Goal: Information Seeking & Learning: Learn about a topic

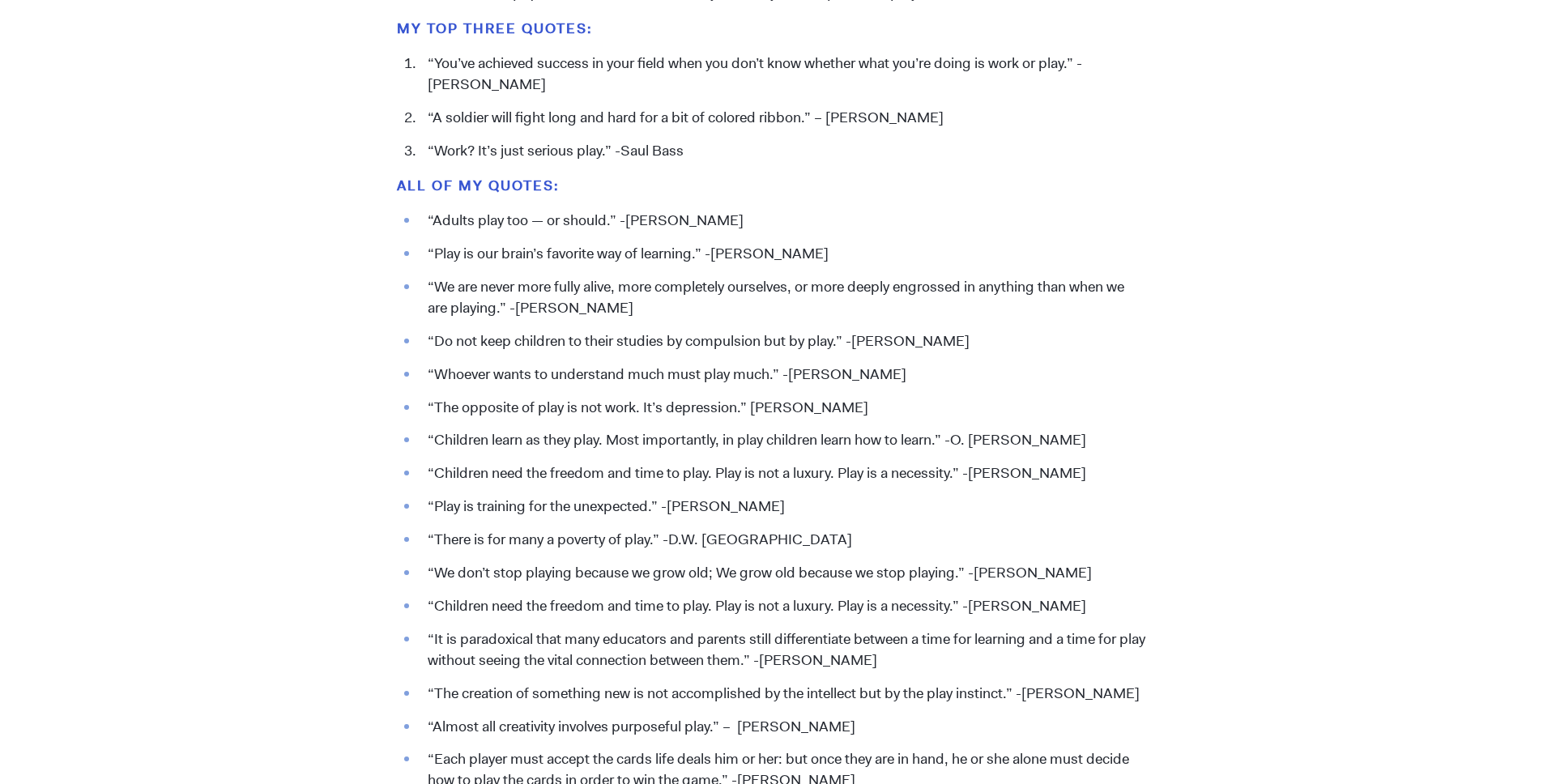
scroll to position [1750, 0]
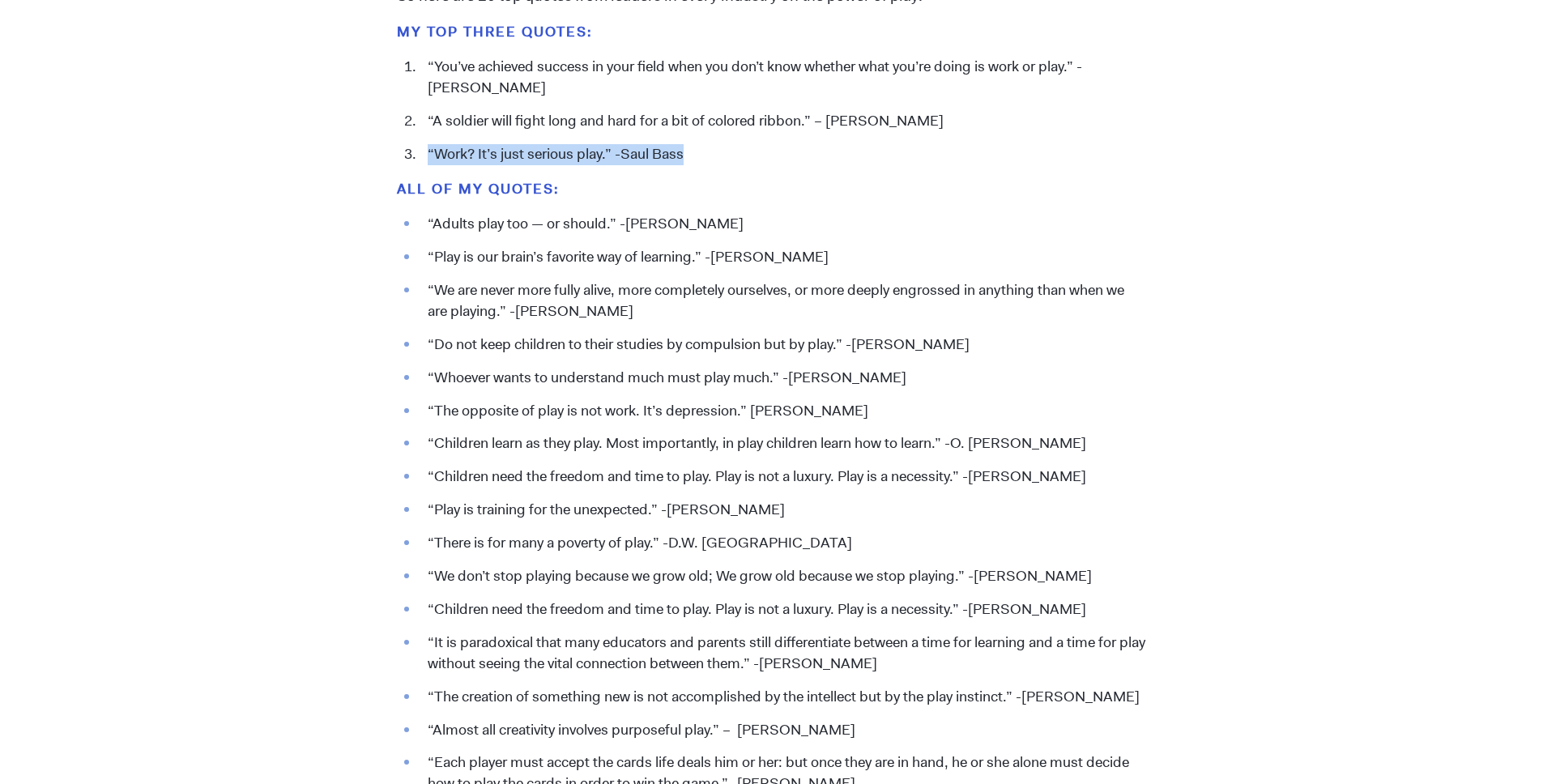
drag, startPoint x: 430, startPoint y: 150, endPoint x: 687, endPoint y: 152, distance: 257.0
click at [687, 152] on li "“Work? It’s just serious play.” -Saul Bass" at bounding box center [782, 154] width 726 height 21
copy li "“Work? It’s just serious play.” -Saul Bass"
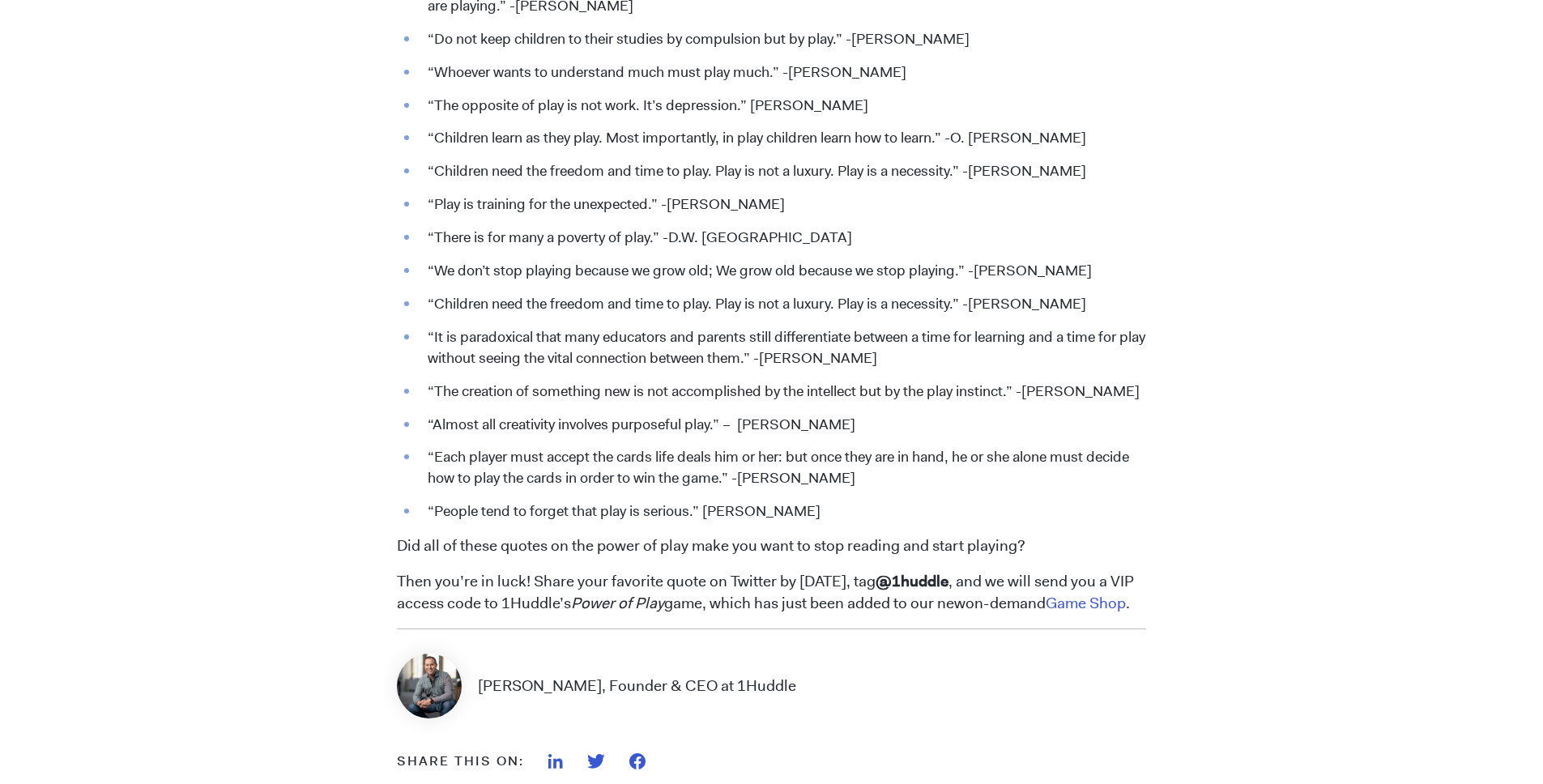
scroll to position [2231, 0]
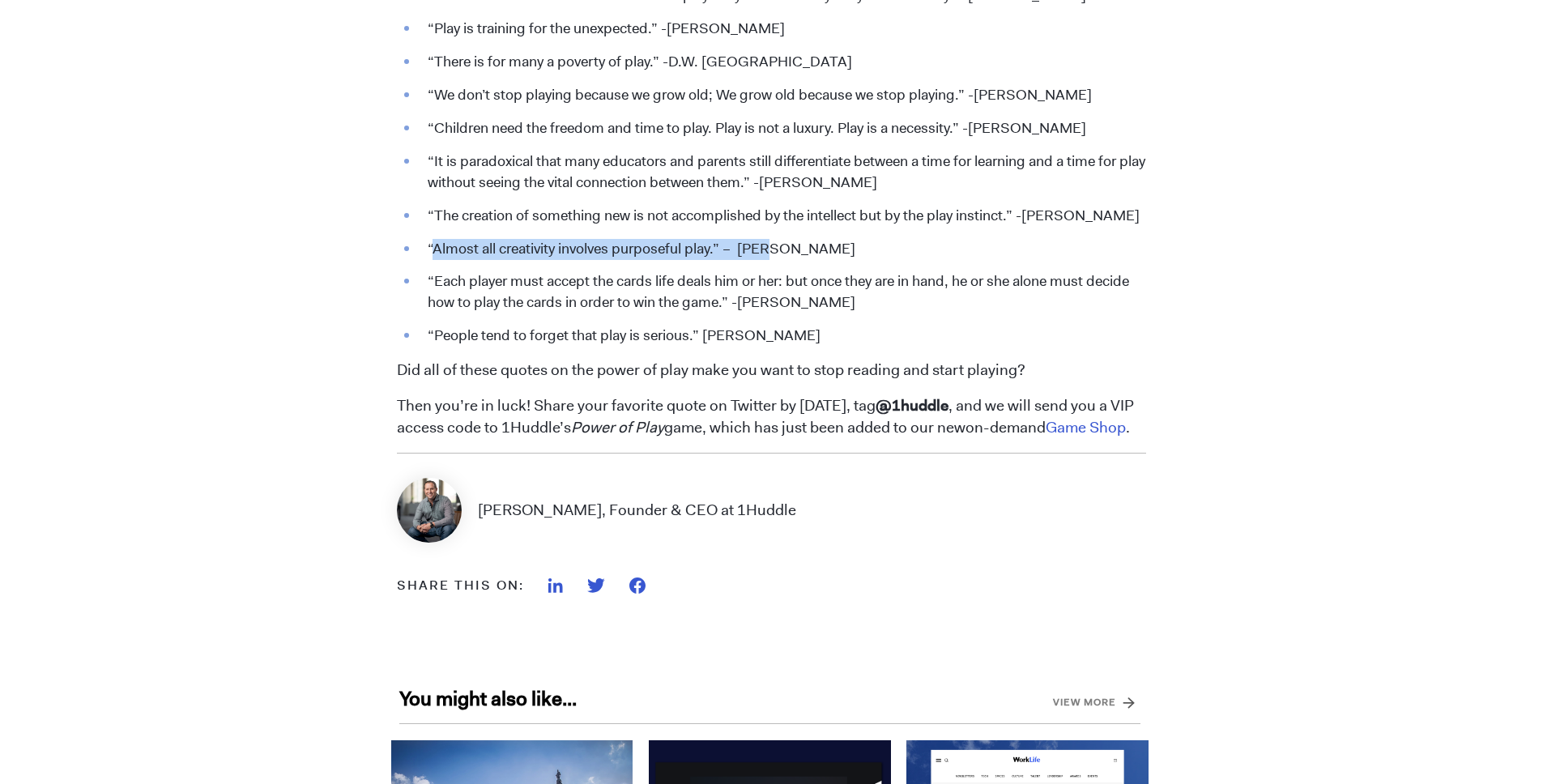
drag, startPoint x: 434, startPoint y: 248, endPoint x: 775, endPoint y: 257, distance: 341.1
click at [775, 257] on li "“Almost all creativity involves purposeful play.” – [PERSON_NAME]" at bounding box center [782, 249] width 726 height 21
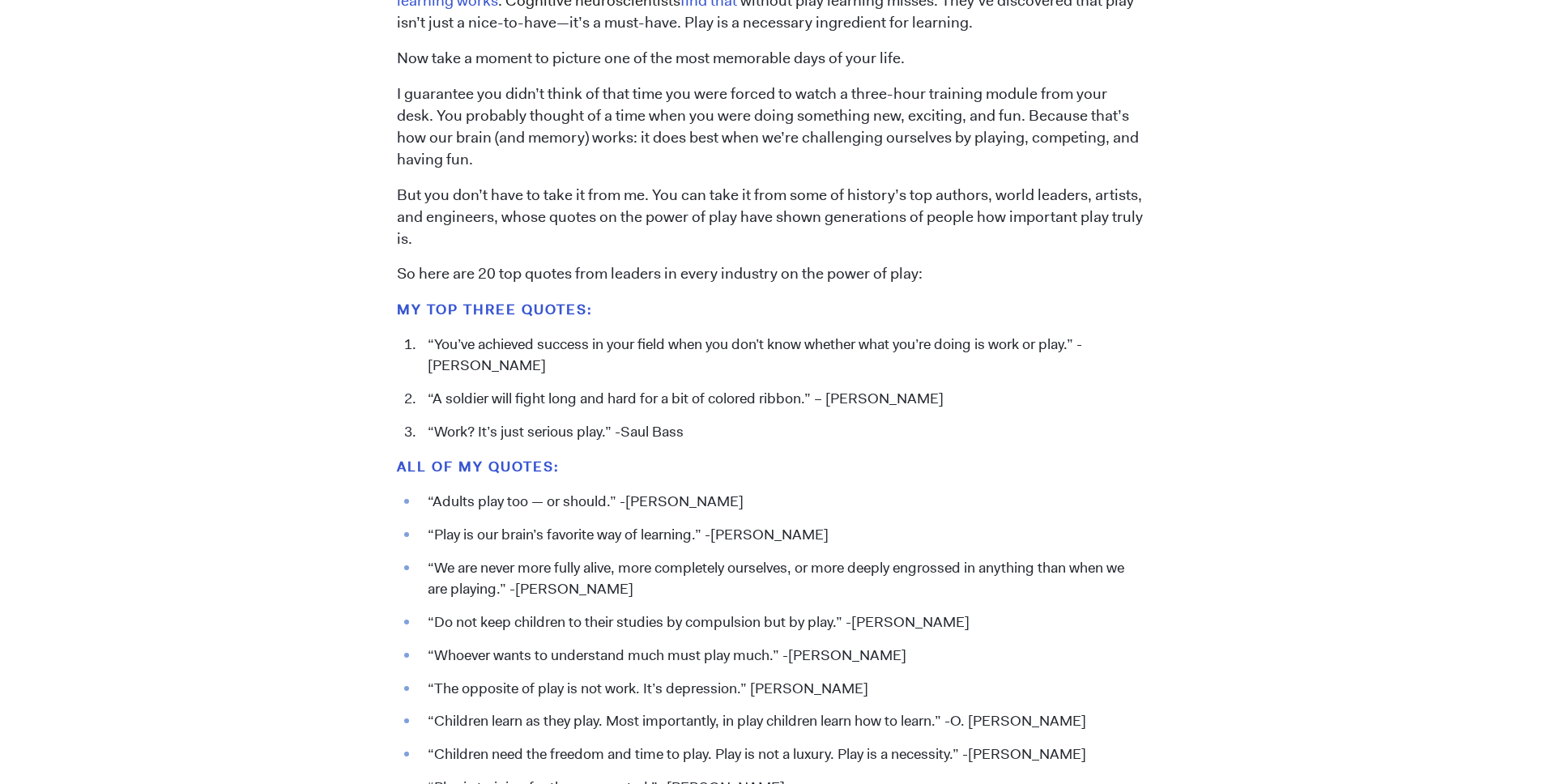
scroll to position [2022, 0]
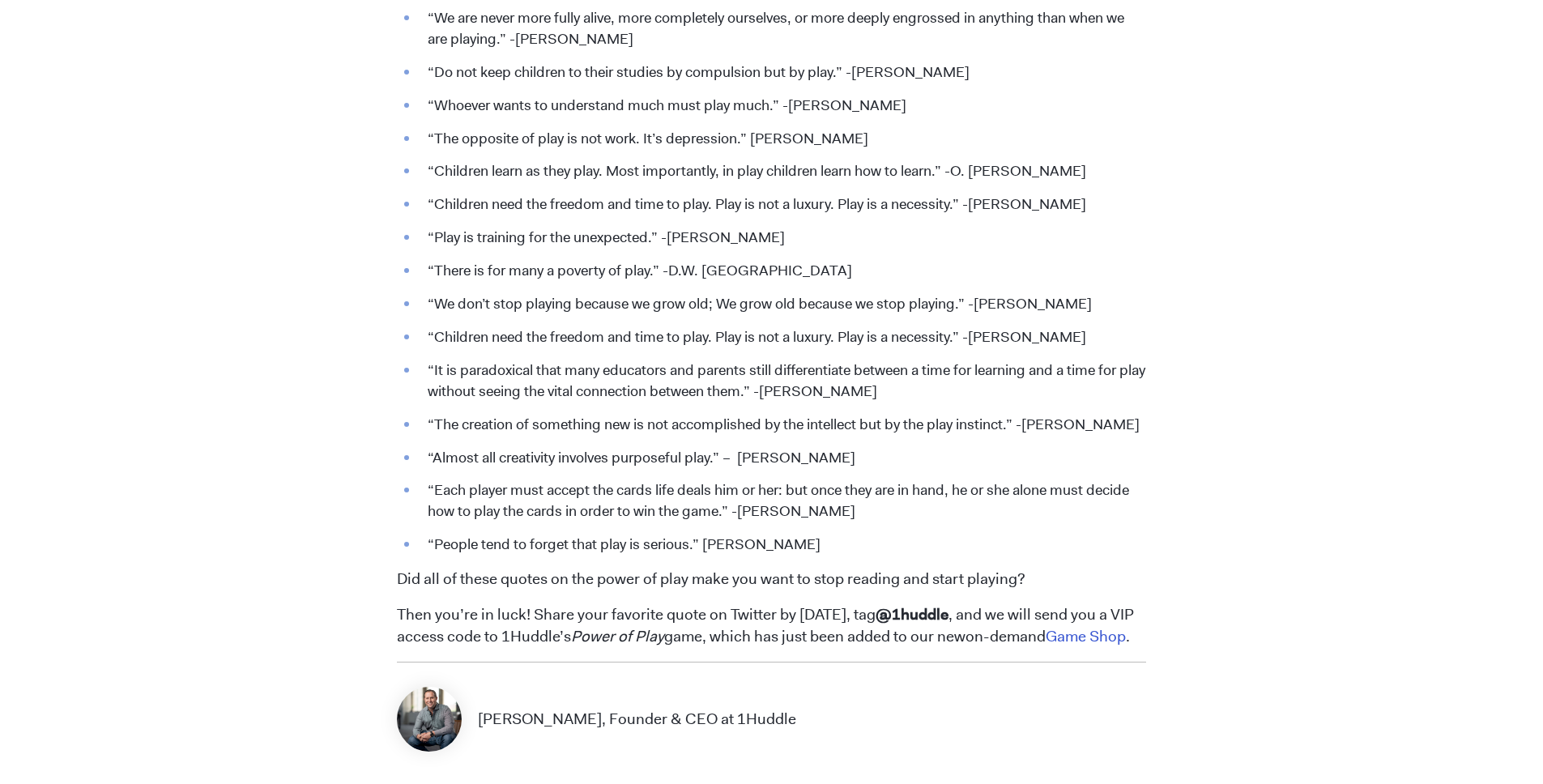
click at [473, 474] on ul "“Adults play too — or should.” -[PERSON_NAME] “Play is our brain’s favorite way…" at bounding box center [772, 249] width 749 height 614
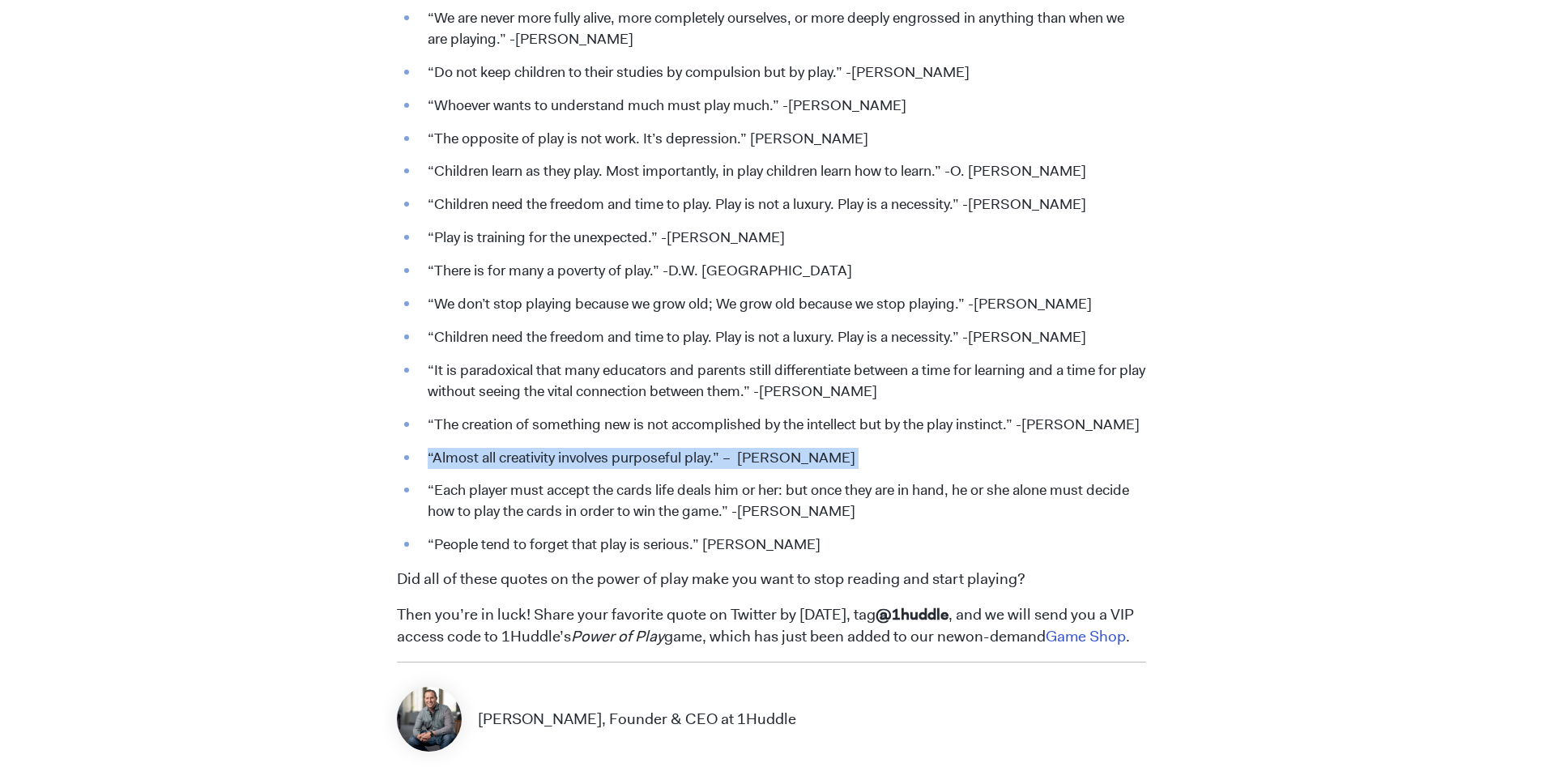
drag, startPoint x: 421, startPoint y: 455, endPoint x: 834, endPoint y: 424, distance: 414.2
click at [869, 469] on ul "“Adults play too — or should.” -[PERSON_NAME] “Play is our brain’s favorite way…" at bounding box center [772, 249] width 749 height 614
copy li "“Almost all creativity involves purposeful play.” – [PERSON_NAME]"
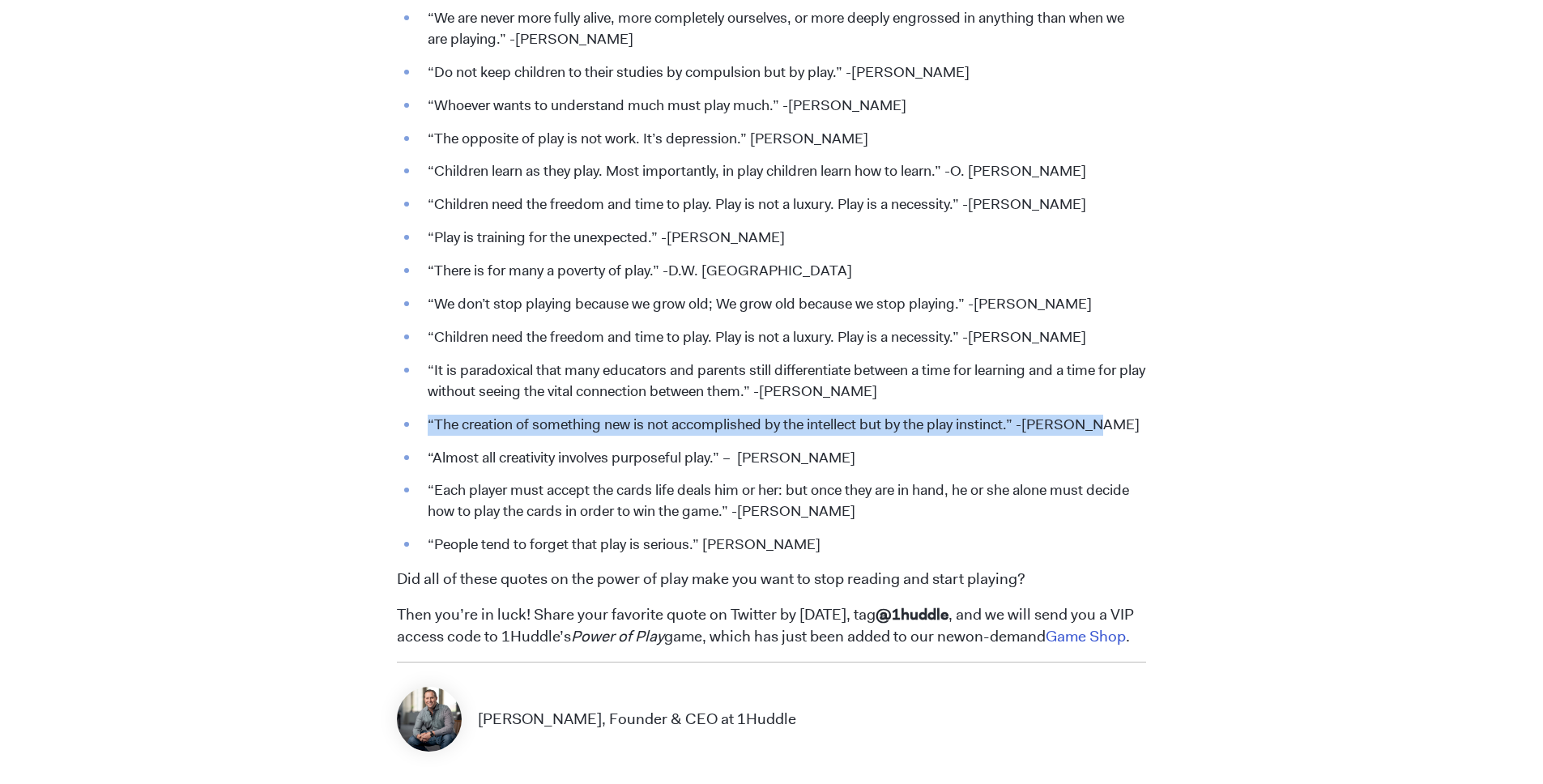
drag, startPoint x: 429, startPoint y: 422, endPoint x: 1090, endPoint y: 421, distance: 661.0
click at [1090, 421] on li "“The creation of something new is not accomplished by the intellect but by the …" at bounding box center [782, 424] width 726 height 21
copy li "“The creation of something new is not accomplished by the intellect but by the …"
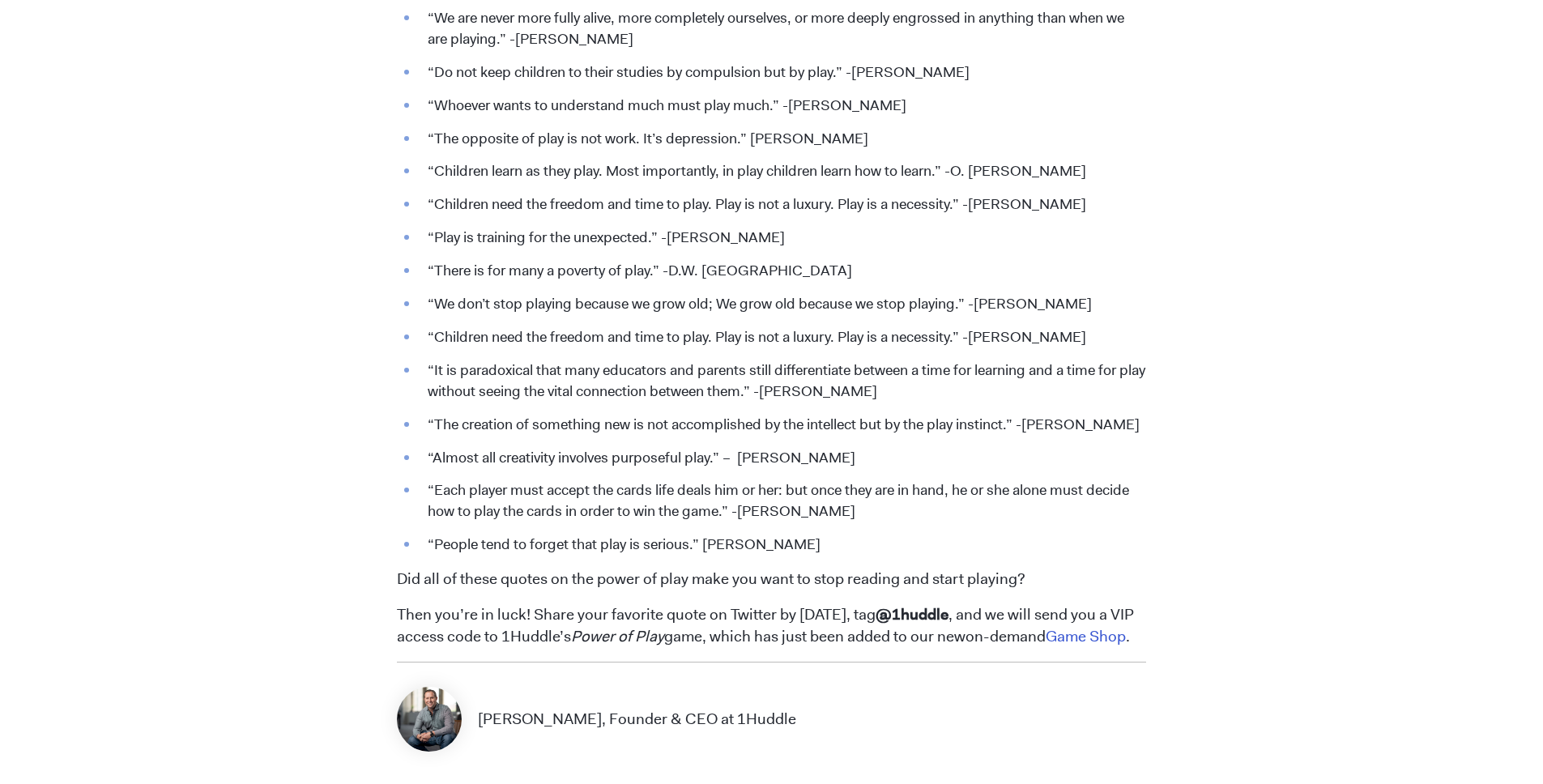
click at [621, 304] on li "“We don’t stop playing because we grow old; We grow old because we stop playing…" at bounding box center [782, 304] width 726 height 21
click at [620, 304] on li "“We don’t stop playing because we grow old; We grow old because we stop playing…" at bounding box center [782, 304] width 726 height 21
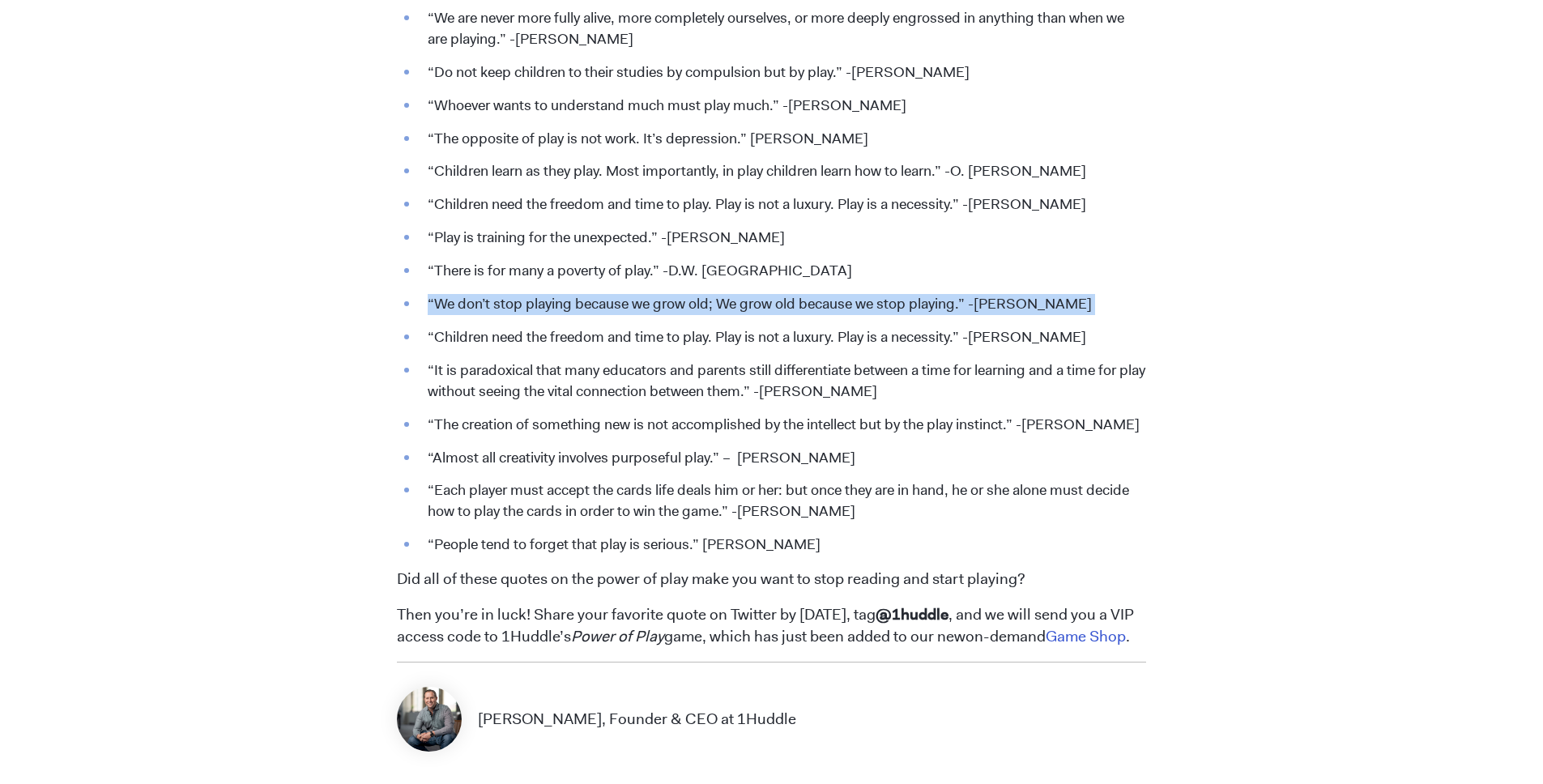
click at [620, 303] on li "“We don’t stop playing because we grow old; We grow old because we stop playing…" at bounding box center [782, 304] width 726 height 21
copy li "“We don’t stop playing because we grow old; We grow old because we stop playing…"
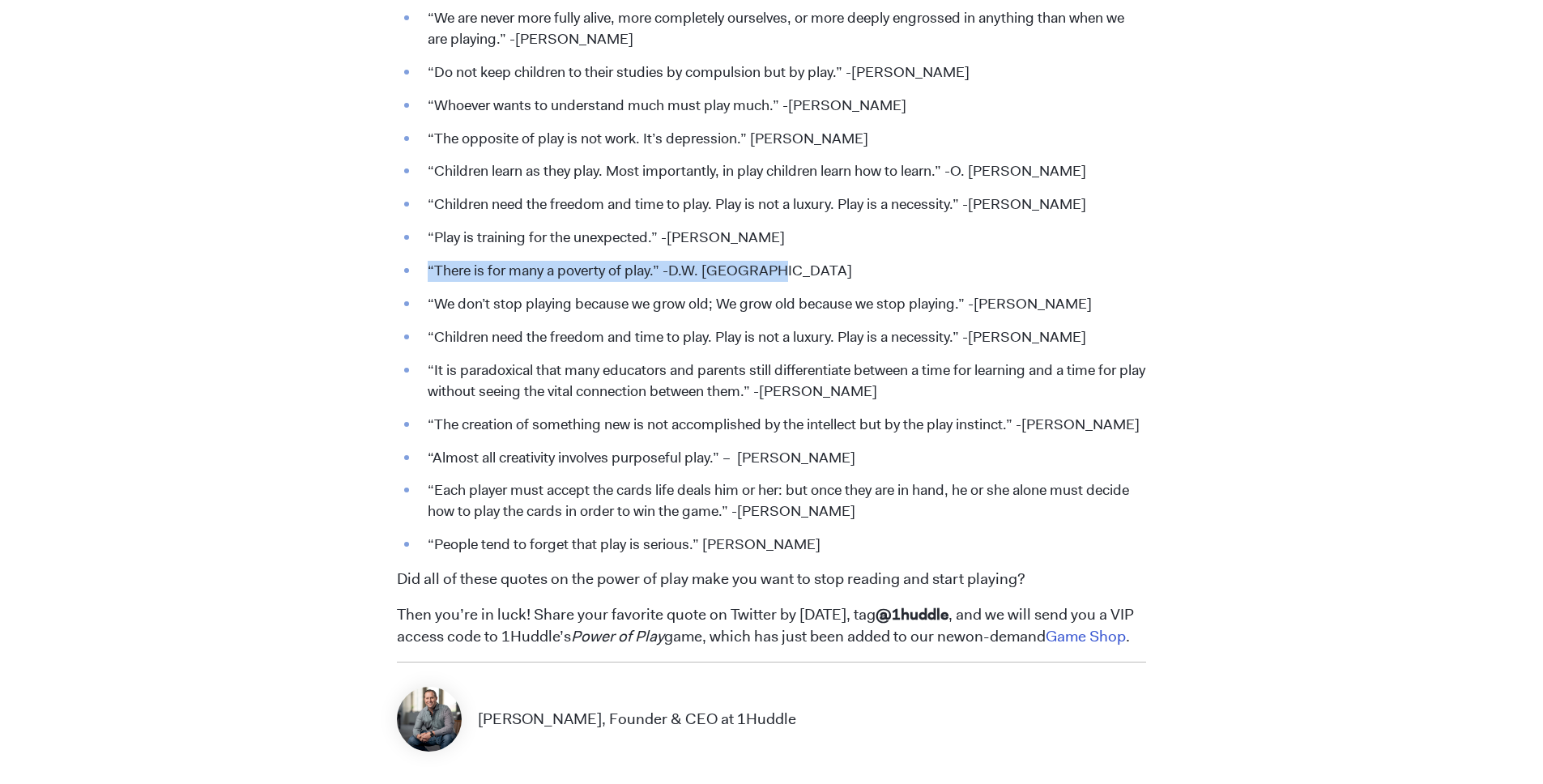
drag, startPoint x: 427, startPoint y: 268, endPoint x: 770, endPoint y: 276, distance: 343.1
click at [770, 276] on li "“There is for many a poverty of play.” -D.W. [GEOGRAPHIC_DATA]" at bounding box center [782, 271] width 726 height 21
copy li "“There is for many a poverty of play.” -D.W. [GEOGRAPHIC_DATA]"
drag, startPoint x: 427, startPoint y: 134, endPoint x: 876, endPoint y: 135, distance: 449.0
click at [876, 135] on li "“The opposite of play is not work. It’s depression.” [PERSON_NAME]" at bounding box center [782, 139] width 726 height 21
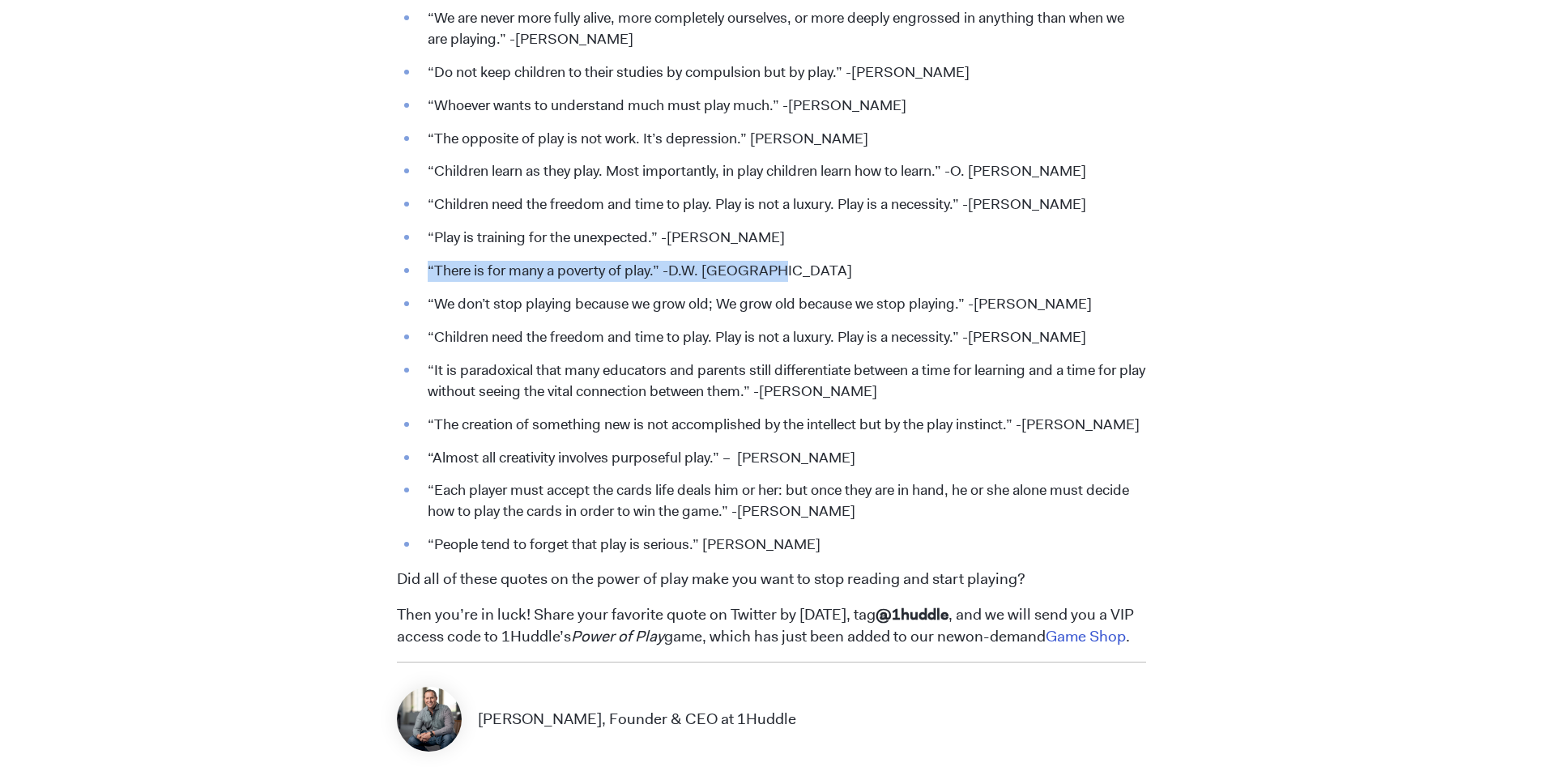
copy li "“The opposite of play is not work. It’s depression.” [PERSON_NAME]"
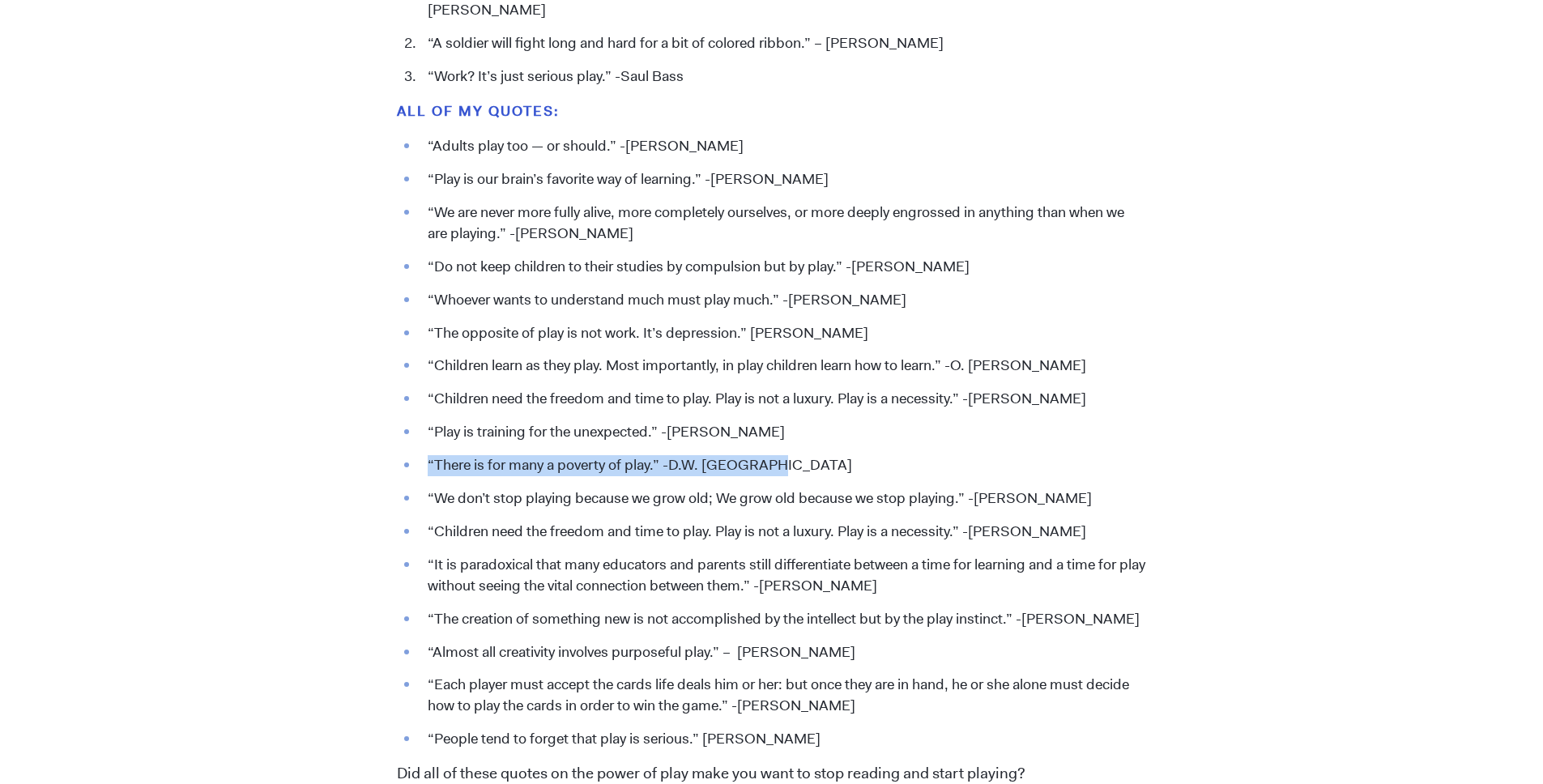
scroll to position [1684, 0]
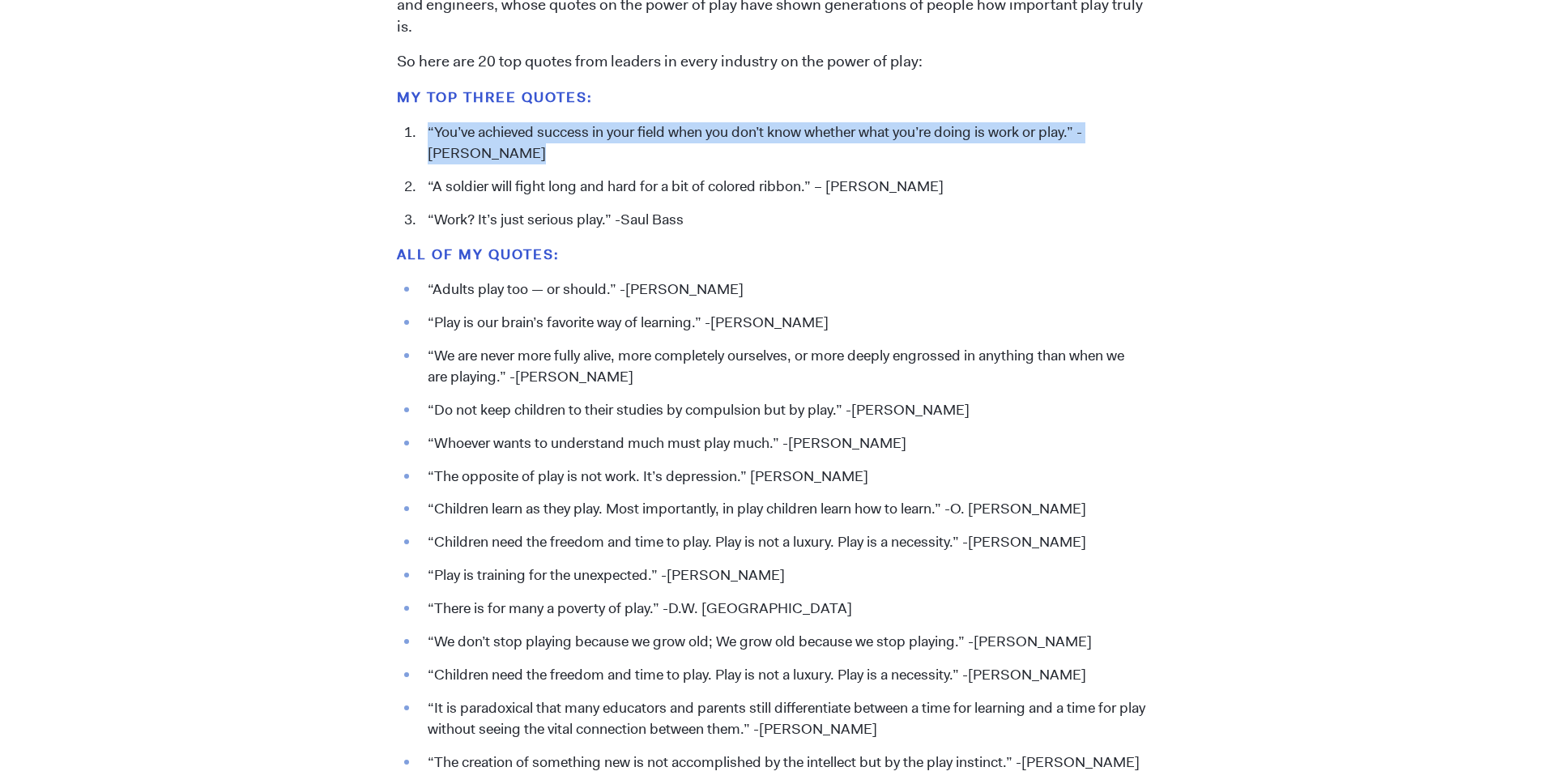
drag, startPoint x: 465, startPoint y: 146, endPoint x: 477, endPoint y: 154, distance: 14.4
click at [477, 154] on li "“You’ve achieved success in your field when you don’t know whether what you’re …" at bounding box center [782, 143] width 726 height 42
copy li "“You’ve achieved success in your field when you don’t know whether what you’re …"
